Goal: Task Accomplishment & Management: Use online tool/utility

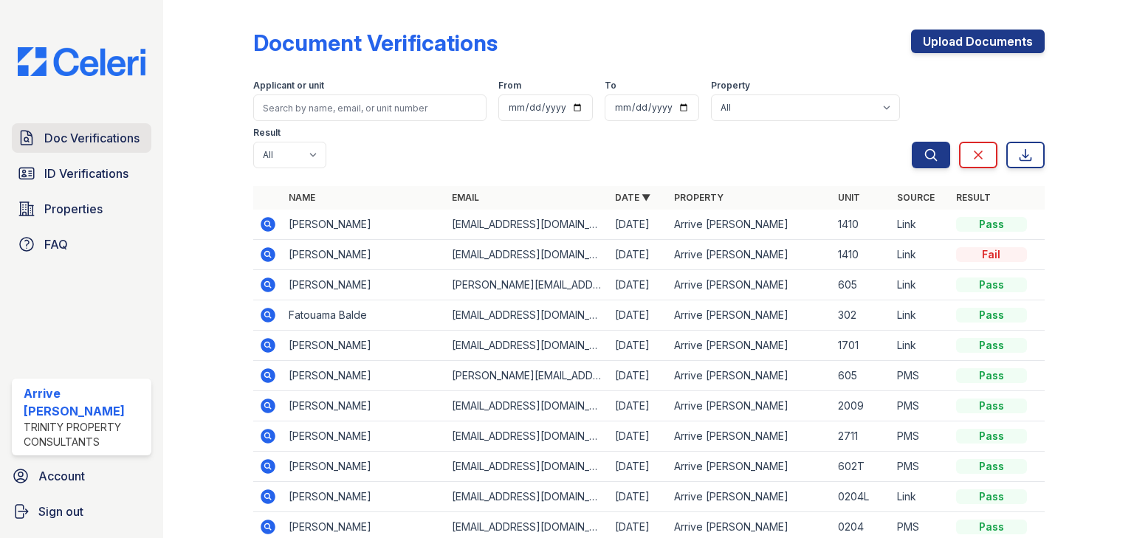
click at [103, 142] on span "Doc Verifications" at bounding box center [91, 138] width 95 height 18
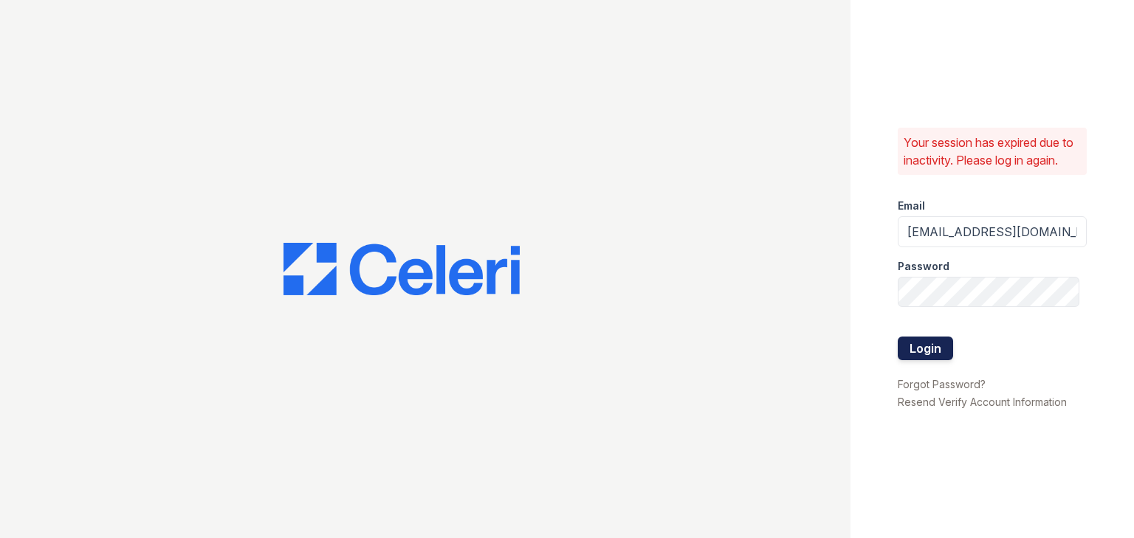
click at [947, 340] on button "Login" at bounding box center [925, 349] width 55 height 24
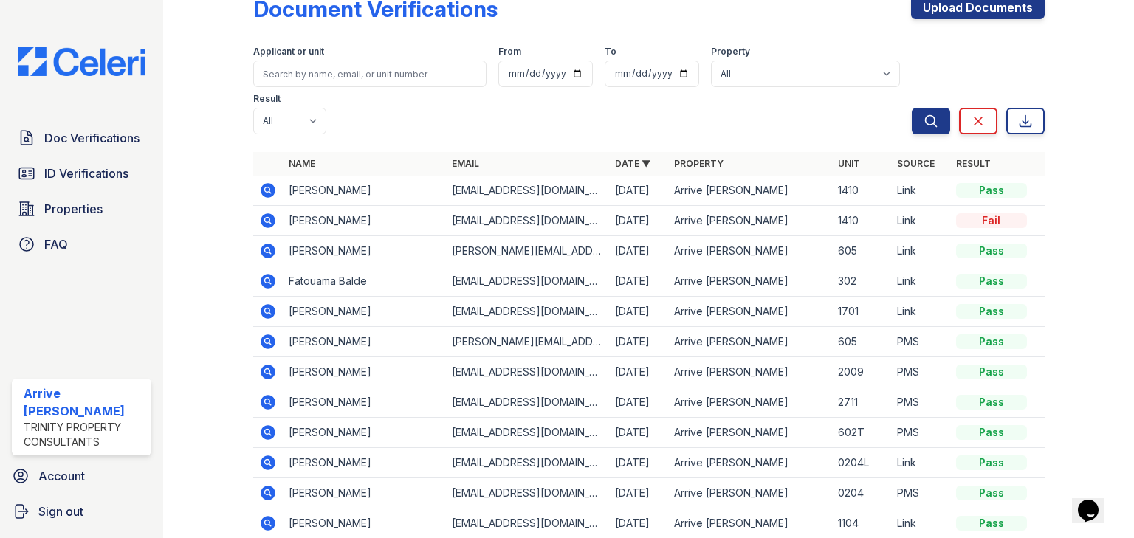
scroll to position [68, 0]
